Goal: Obtain resource: Download file/media

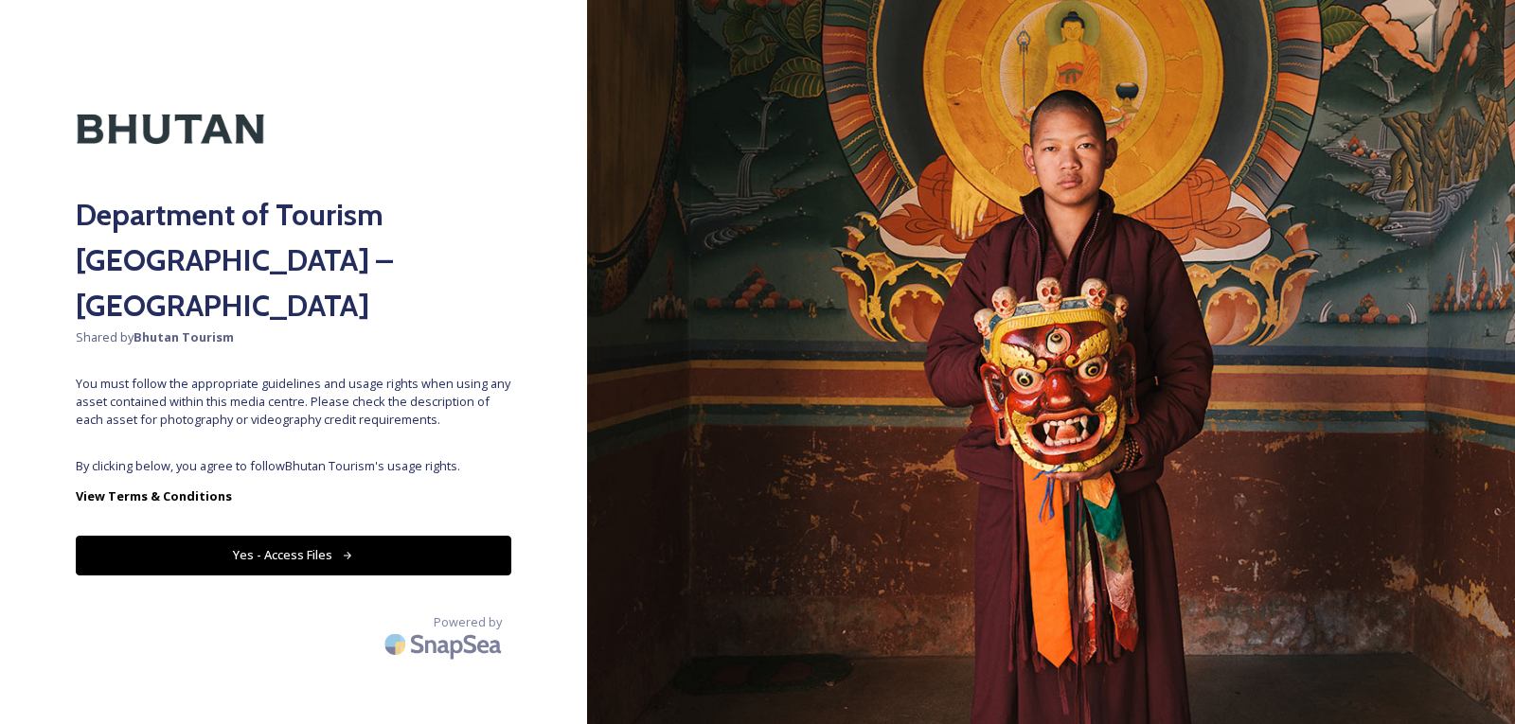
click at [282, 536] on button "Yes - Access Files" at bounding box center [293, 555] width 435 height 39
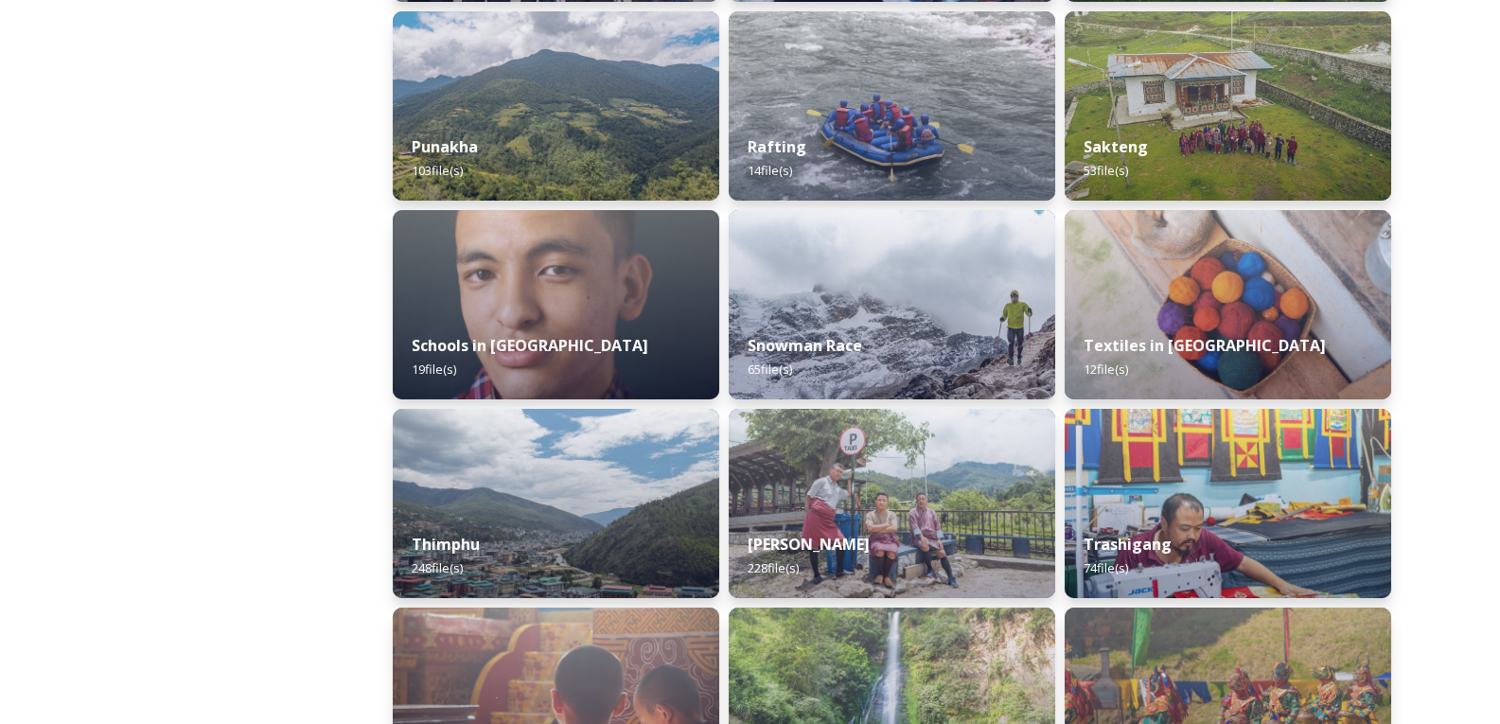
scroll to position [1988, 0]
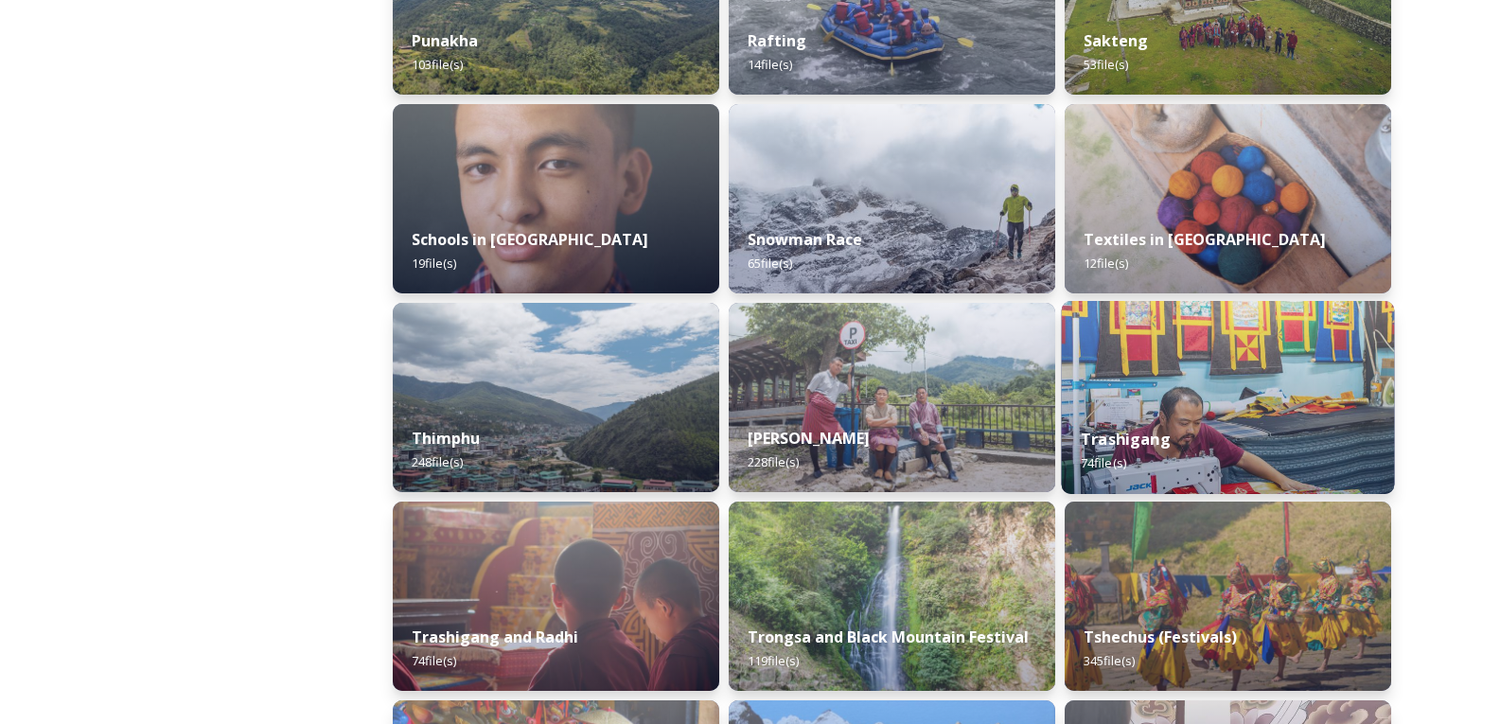
click at [1132, 436] on strong "Trashigang" at bounding box center [1126, 439] width 90 height 21
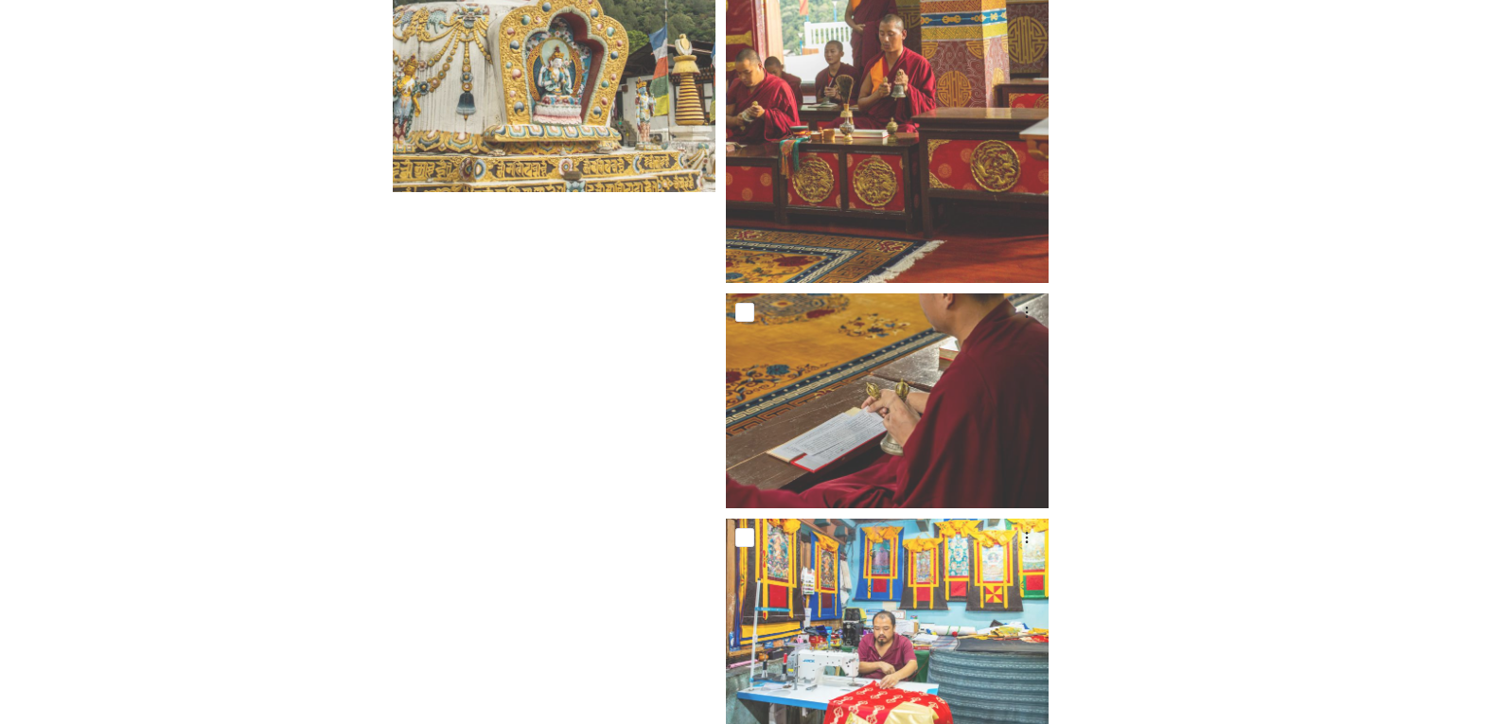
scroll to position [7963, 0]
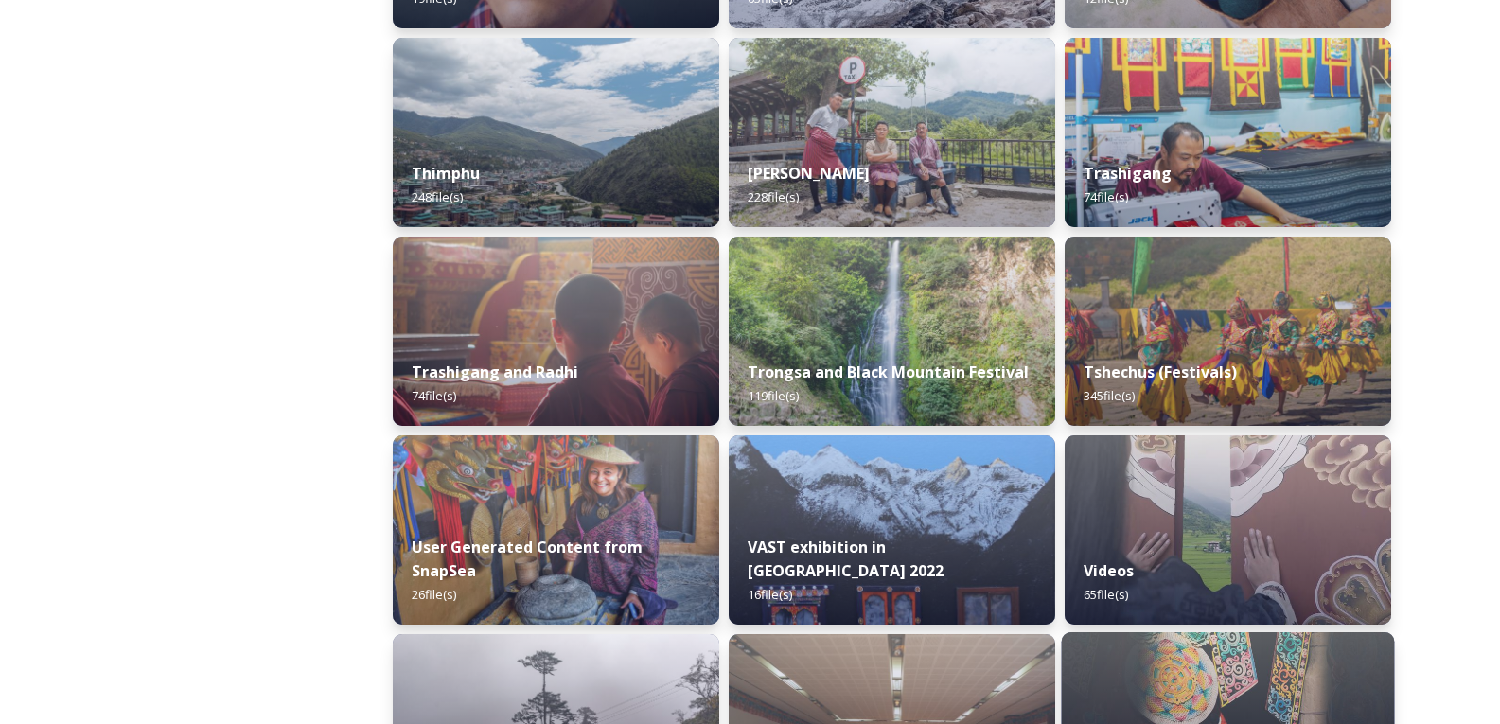
scroll to position [2220, 0]
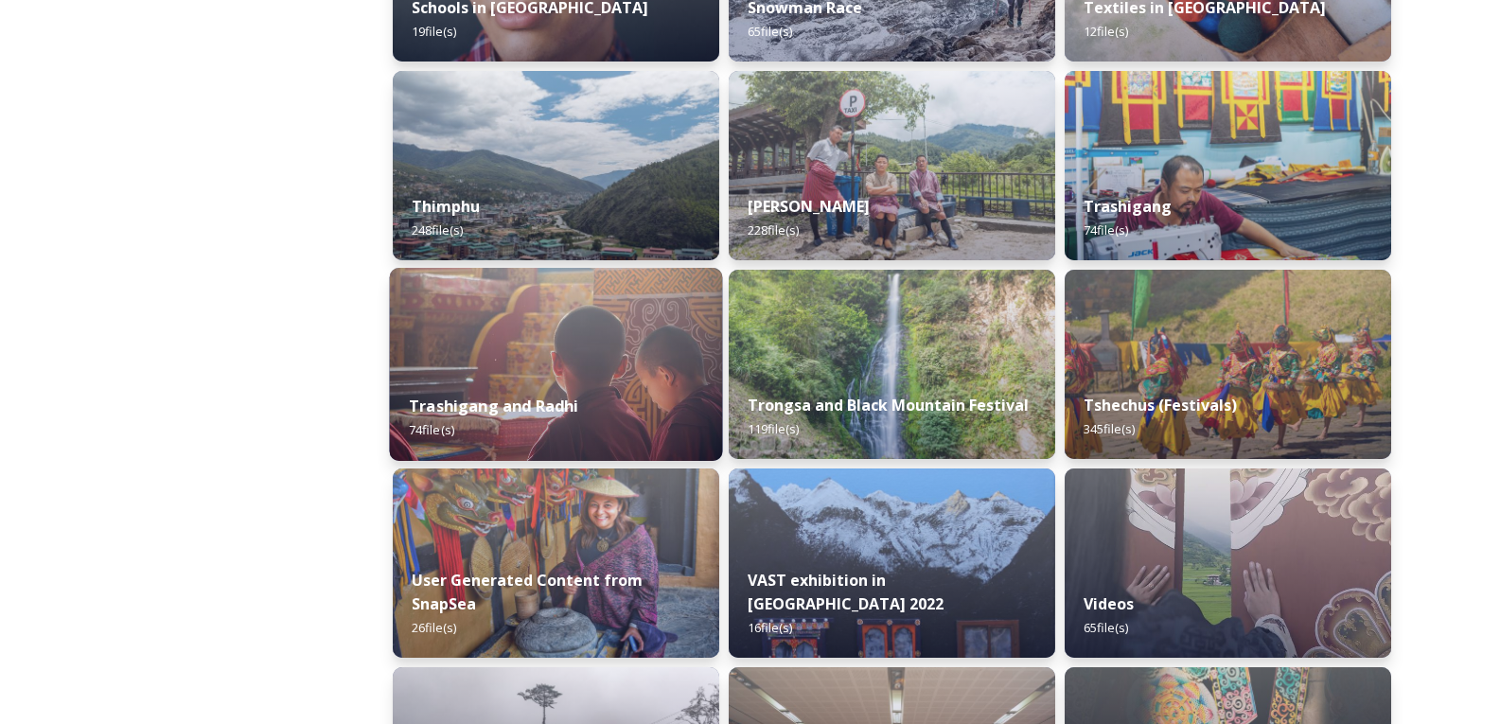
click at [515, 417] on strong "Trashigang and Radhi" at bounding box center [494, 406] width 170 height 21
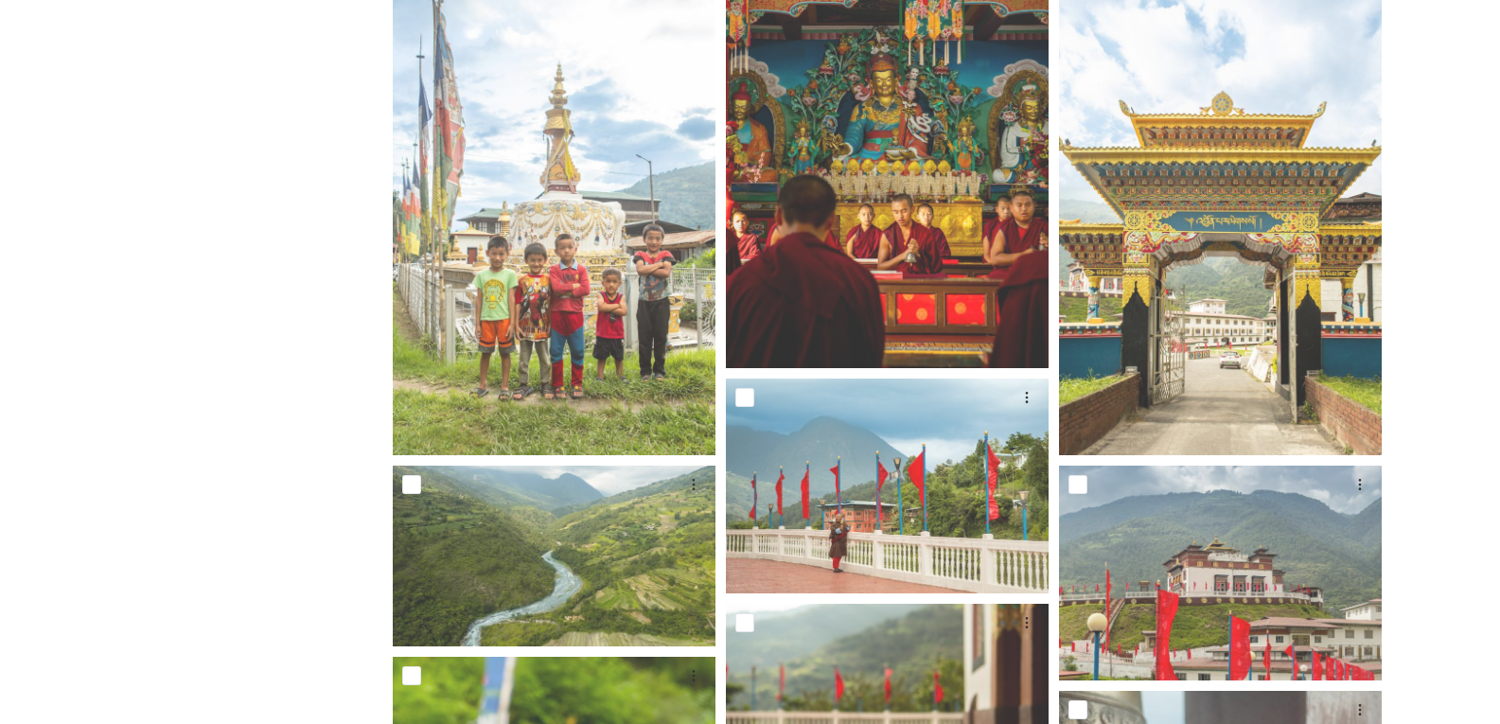
scroll to position [2556, 0]
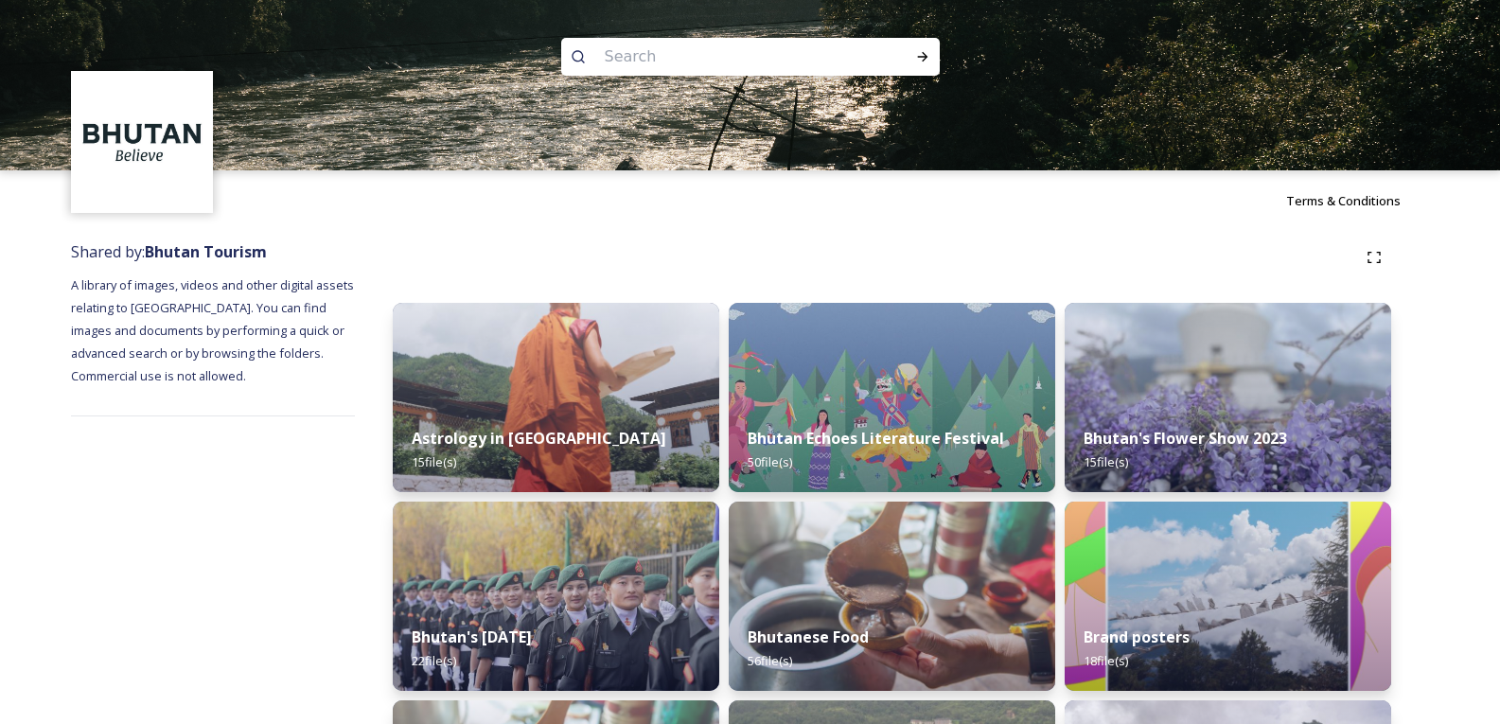
click at [634, 59] on input at bounding box center [724, 57] width 259 height 42
type input "druk"
click at [915, 52] on icon at bounding box center [922, 56] width 15 height 15
